Goal: Task Accomplishment & Management: Use online tool/utility

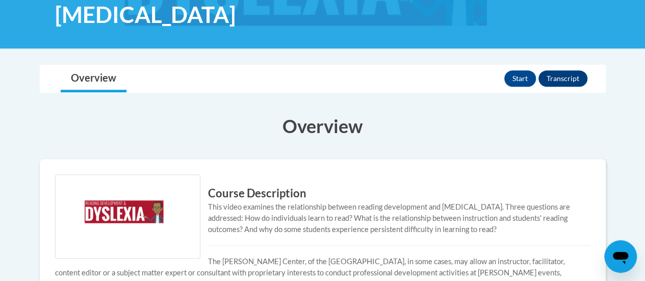
scroll to position [190, 0]
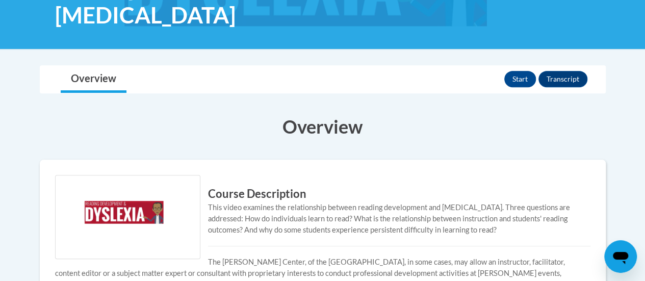
click at [504, 100] on div "Toggle navigation Overview Lessons Start Transcript Overview Course Description…" at bounding box center [322, 231] width 581 height 332
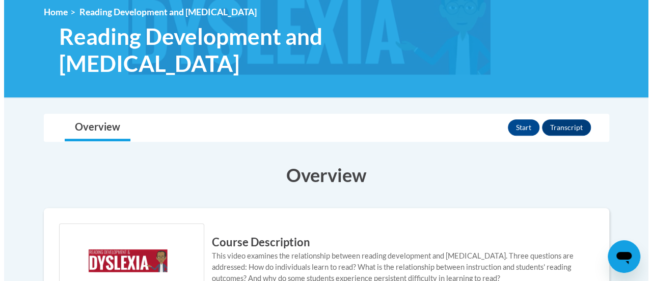
scroll to position [141, 0]
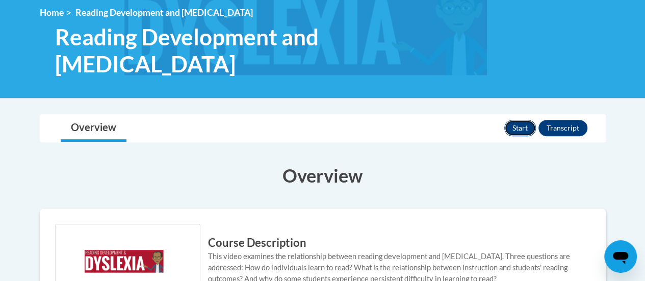
click at [510, 128] on button "Start" at bounding box center [520, 128] width 32 height 16
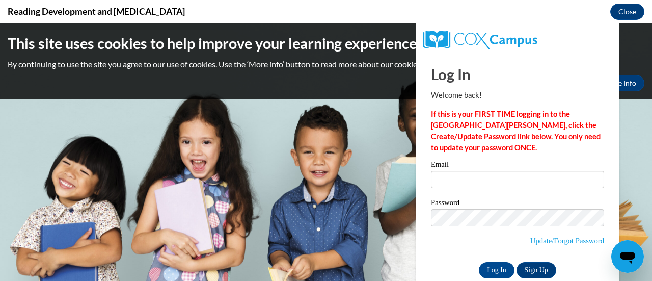
scroll to position [0, 0]
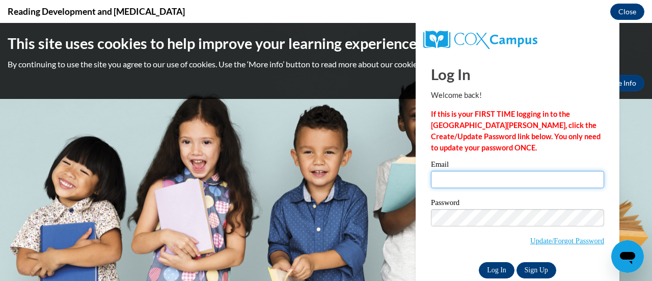
type input "[EMAIL_ADDRESS][PERSON_NAME][DOMAIN_NAME]"
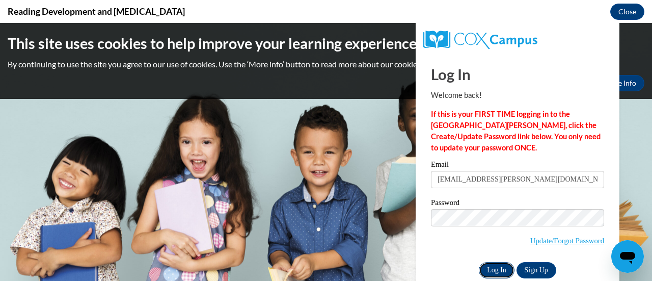
click at [492, 270] on input "Log In" at bounding box center [497, 270] width 36 height 16
